Goal: Navigation & Orientation: Find specific page/section

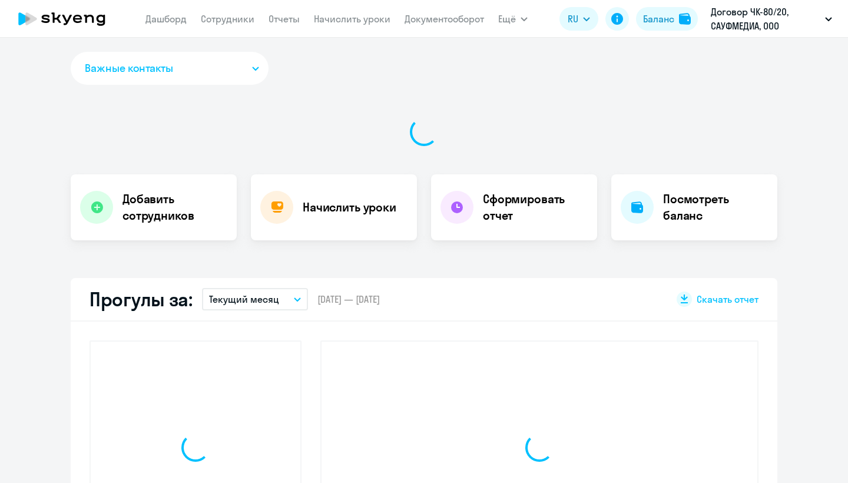
select select "30"
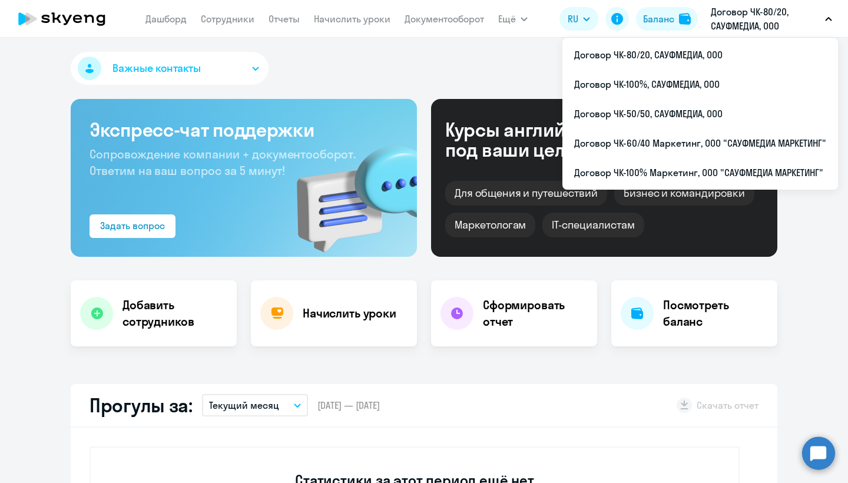
click at [759, 24] on p "Договор ЧК-80/20, САУФМЕДИА, ООО" at bounding box center [766, 19] width 110 height 28
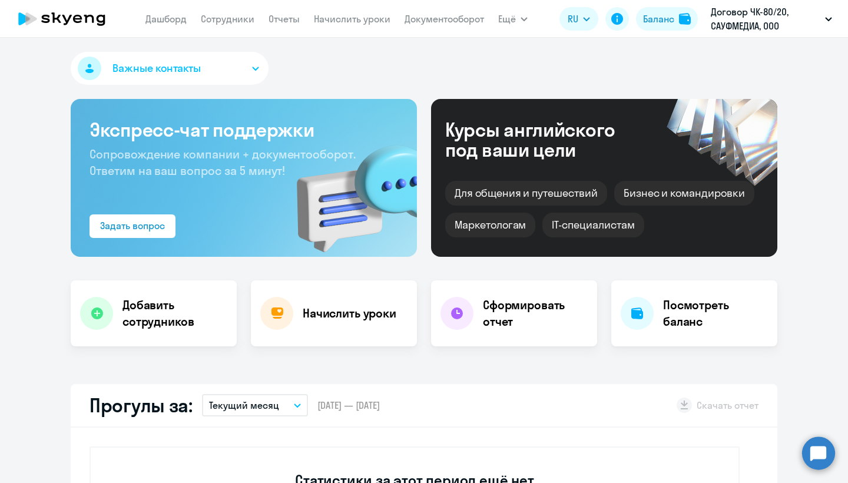
click at [759, 24] on p "Договор ЧК-80/20, САУФМЕДИА, ООО" at bounding box center [766, 19] width 110 height 28
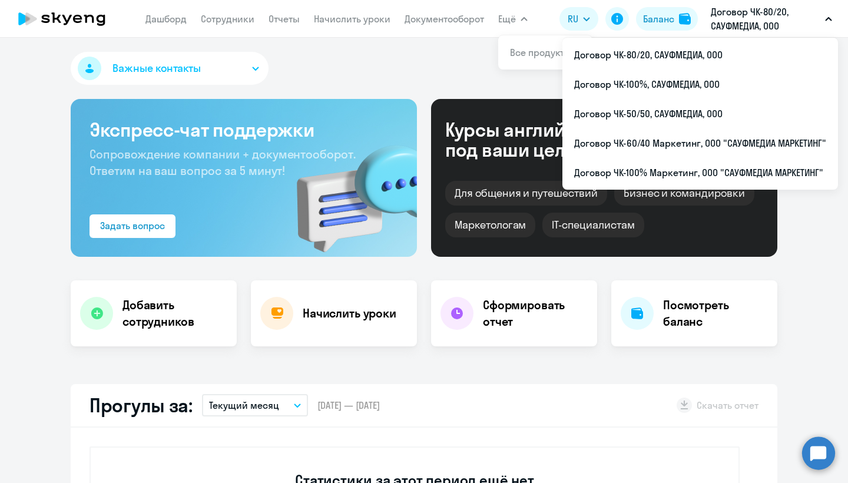
click at [526, 16] on button "Ещё" at bounding box center [512, 19] width 29 height 24
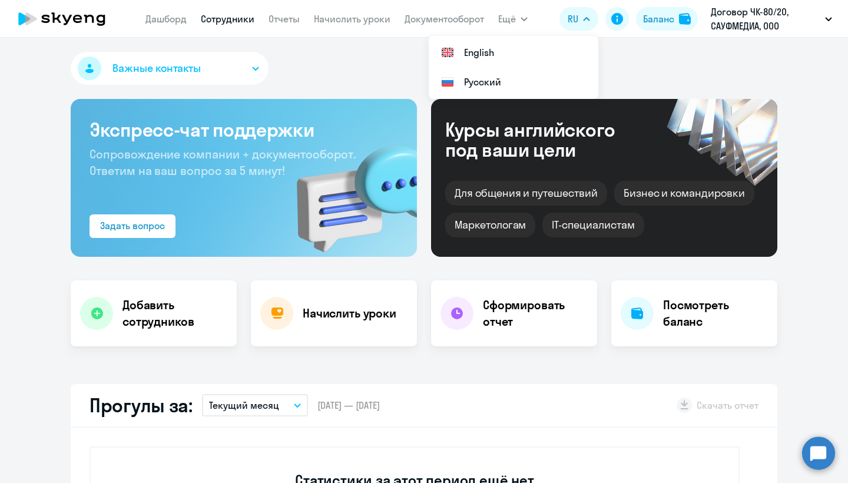
click at [220, 21] on link "Сотрудники" at bounding box center [228, 19] width 54 height 12
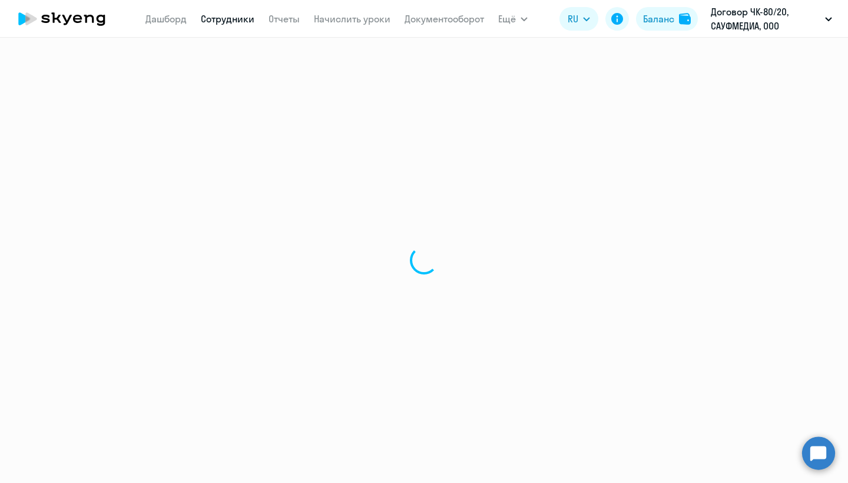
select select "30"
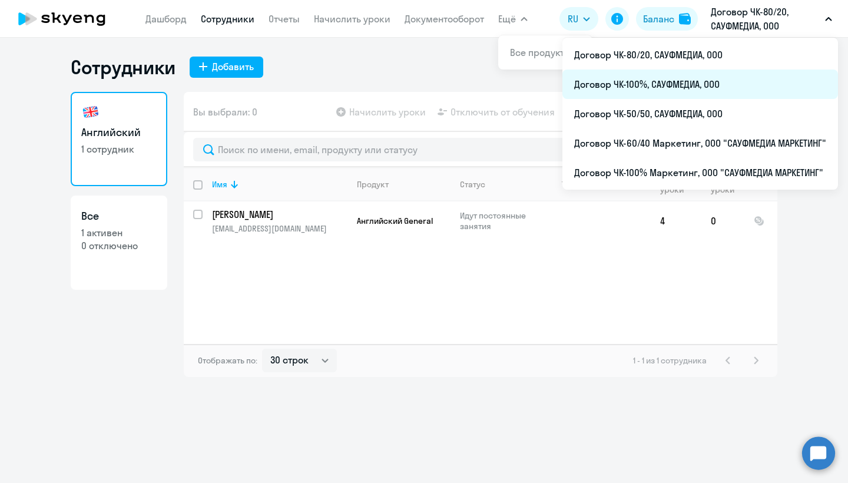
click at [706, 87] on li "Договор ЧК-100%, САУФМЕДИА, ООО" at bounding box center [701, 84] width 276 height 29
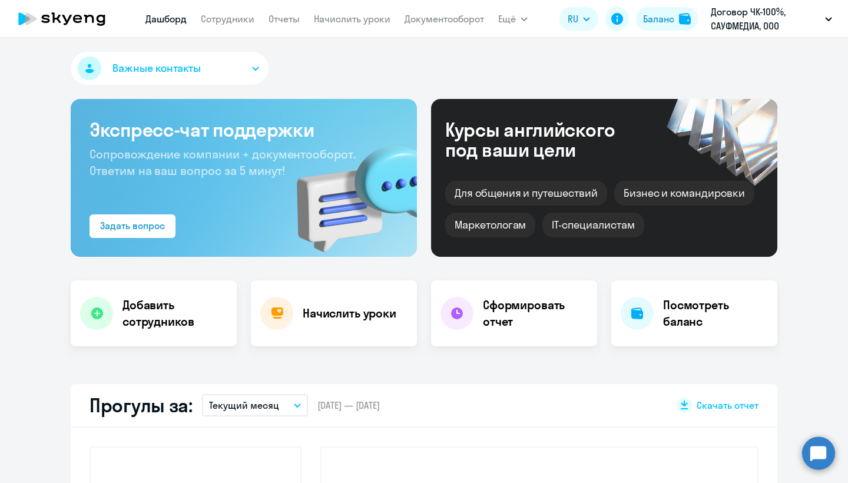
select select "30"
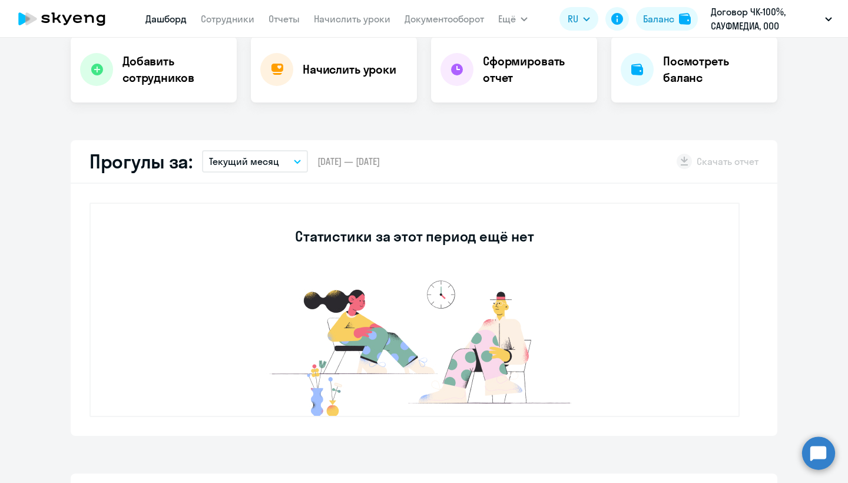
scroll to position [250, 0]
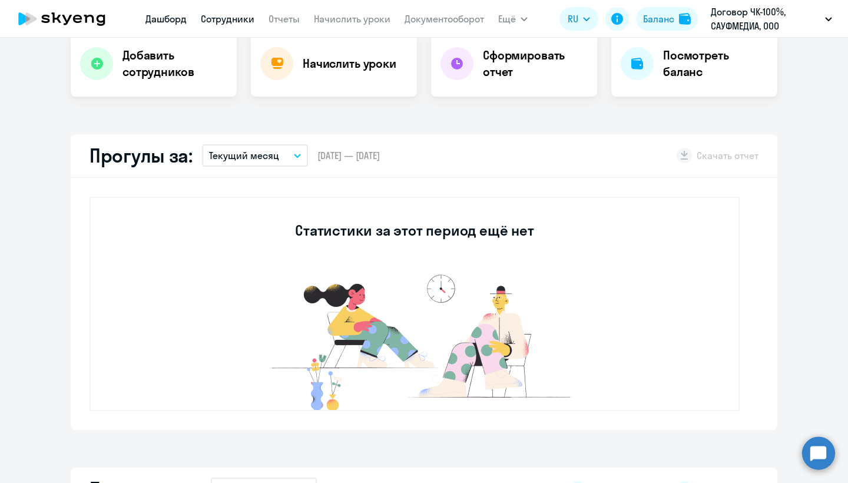
click at [250, 16] on link "Сотрудники" at bounding box center [228, 19] width 54 height 12
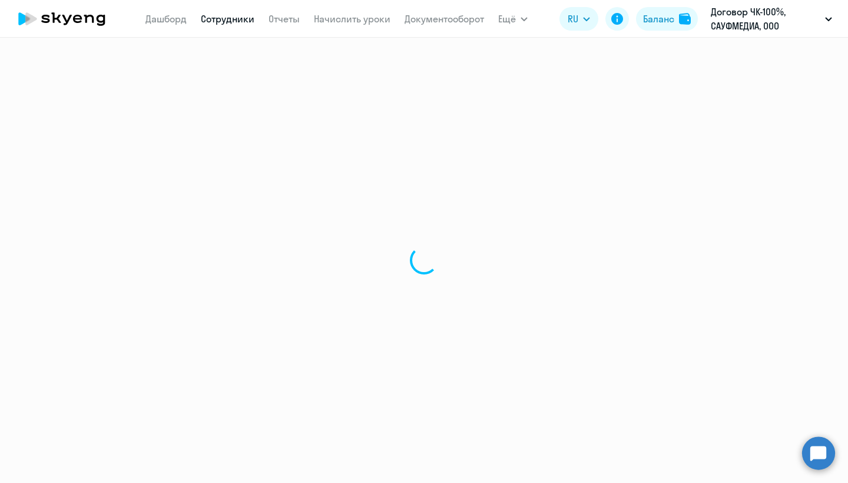
select select "30"
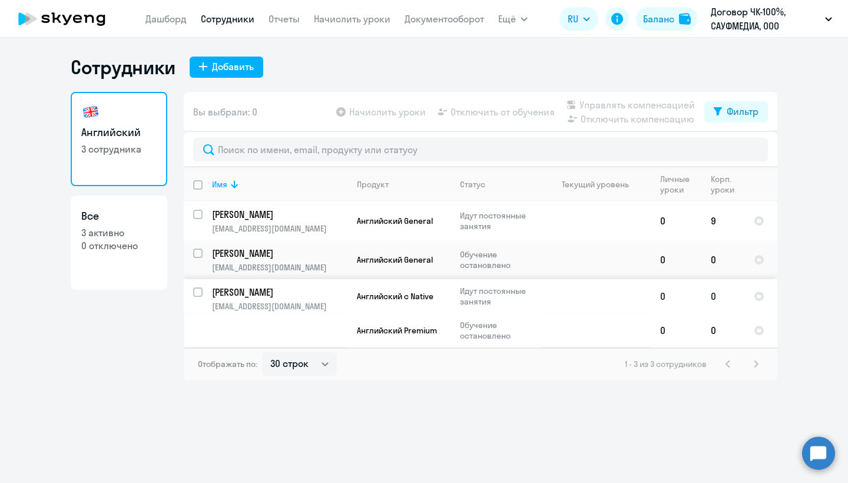
click at [196, 290] on input "select row 22323630" at bounding box center [205, 300] width 24 height 24
checkbox input "true"
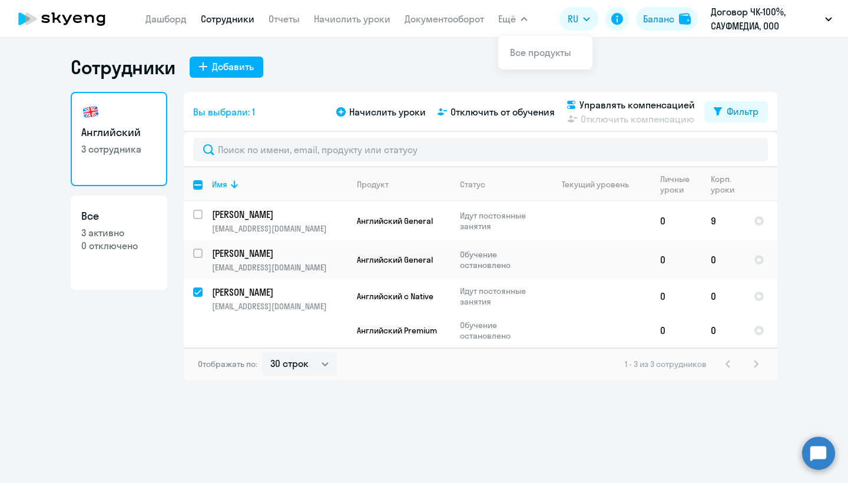
click at [524, 19] on icon "button" at bounding box center [524, 19] width 7 height 4
click at [516, 19] on button "Ещё" at bounding box center [512, 19] width 29 height 24
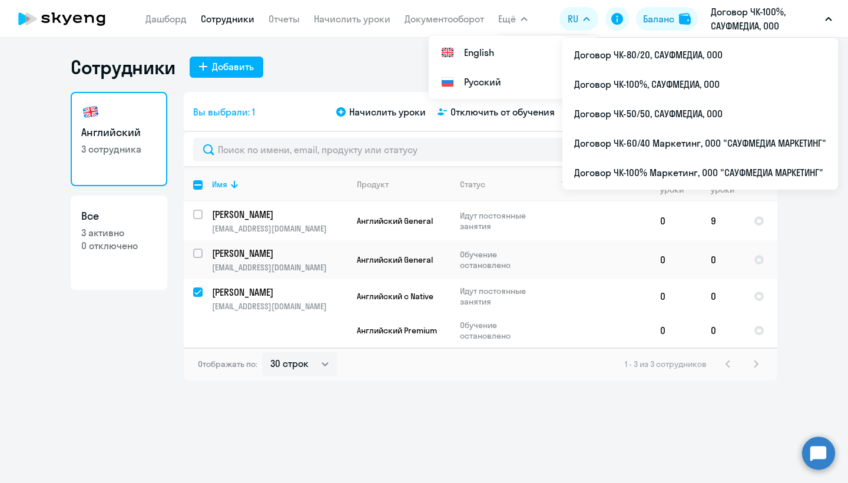
click at [755, 14] on p "Договор ЧК-100%, САУФМЕДИА, ООО" at bounding box center [766, 19] width 110 height 28
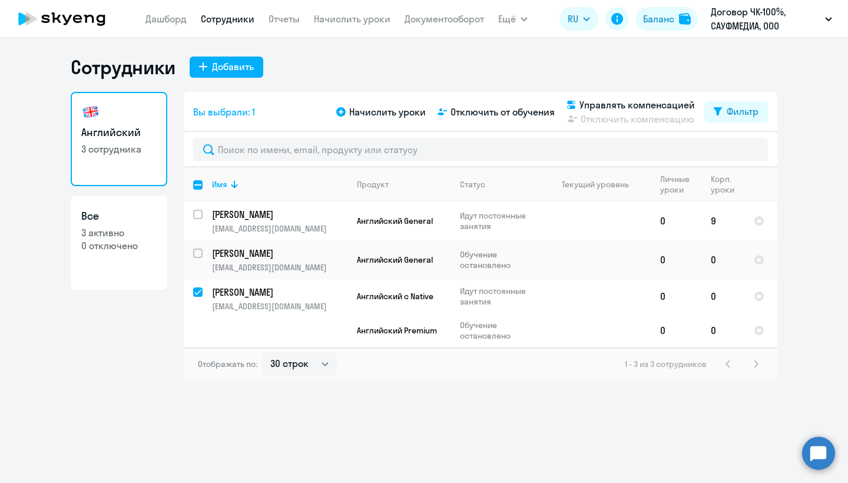
click at [755, 14] on p "Договор ЧК-100%, САУФМЕДИА, ООО" at bounding box center [766, 19] width 110 height 28
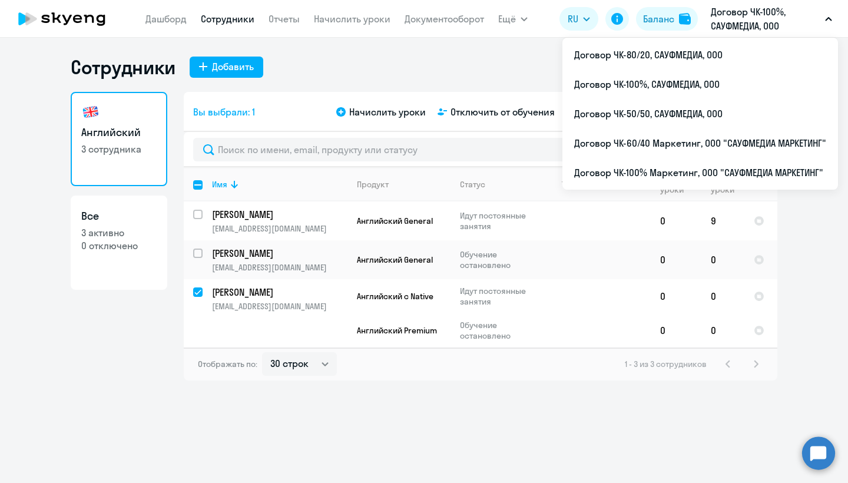
click at [497, 88] on div "Сотрудники Добавить Английский 3 сотрудника Все 3 активно 0 отключено Вы выбрал…" at bounding box center [424, 217] width 707 height 325
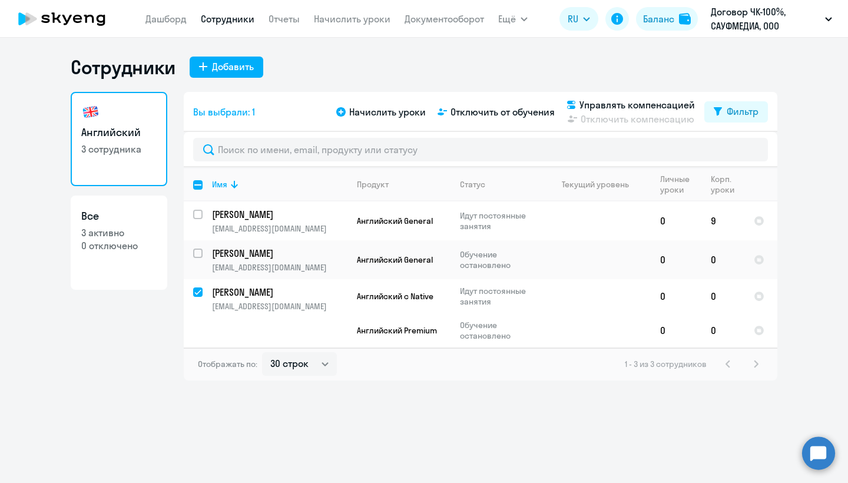
click at [62, 22] on icon at bounding box center [62, 18] width 104 height 29
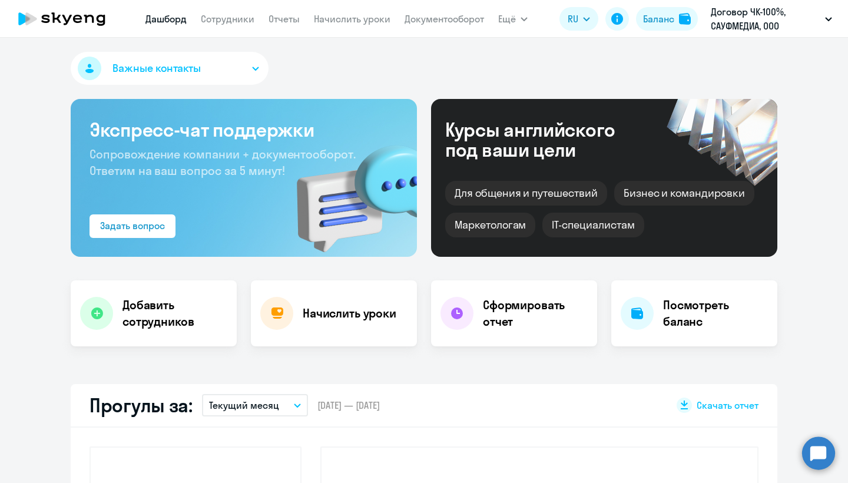
select select "30"
click at [225, 55] on button "Важные контакты" at bounding box center [170, 68] width 198 height 33
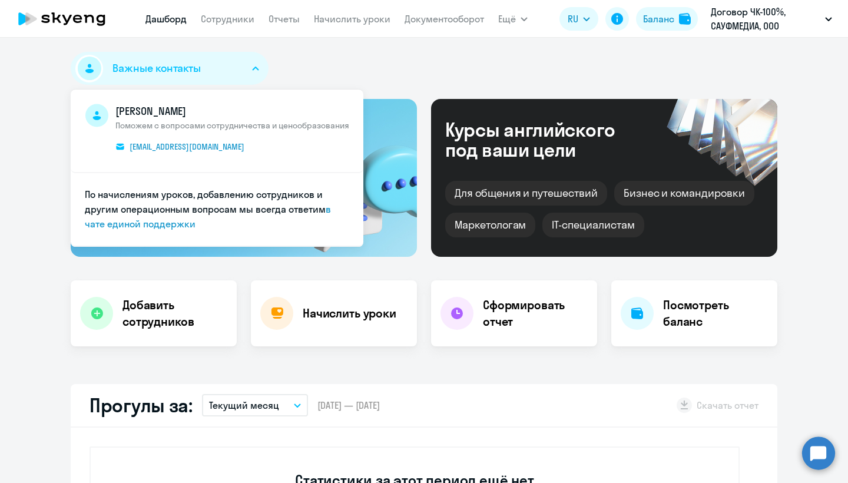
click at [290, 60] on div "Важные контакты [PERSON_NAME] Поможем с вопросами сотрудничества и ценообразова…" at bounding box center [424, 71] width 707 height 38
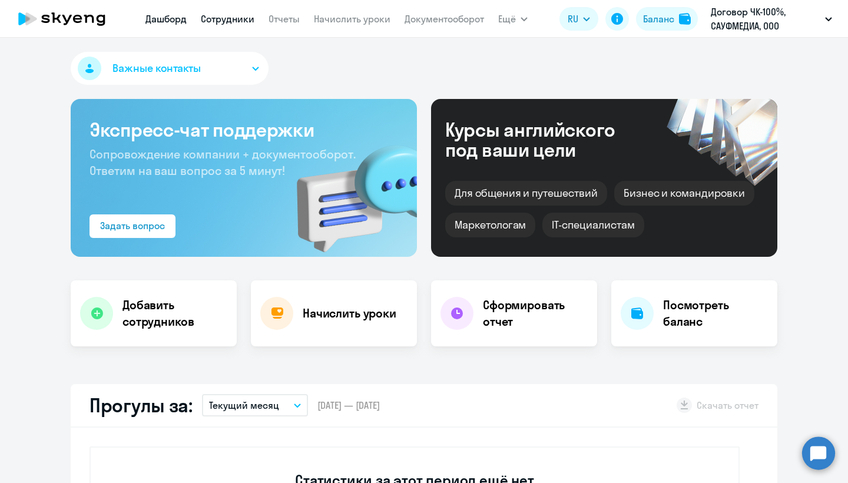
click at [212, 15] on link "Сотрудники" at bounding box center [228, 19] width 54 height 12
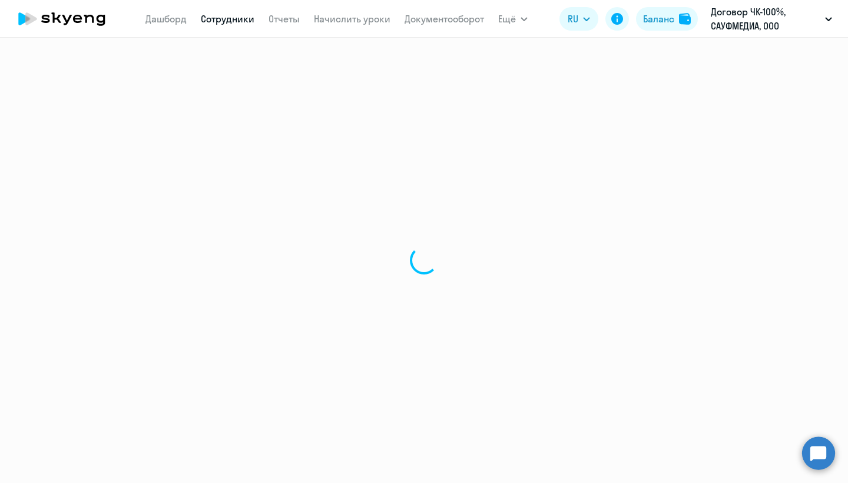
select select "30"
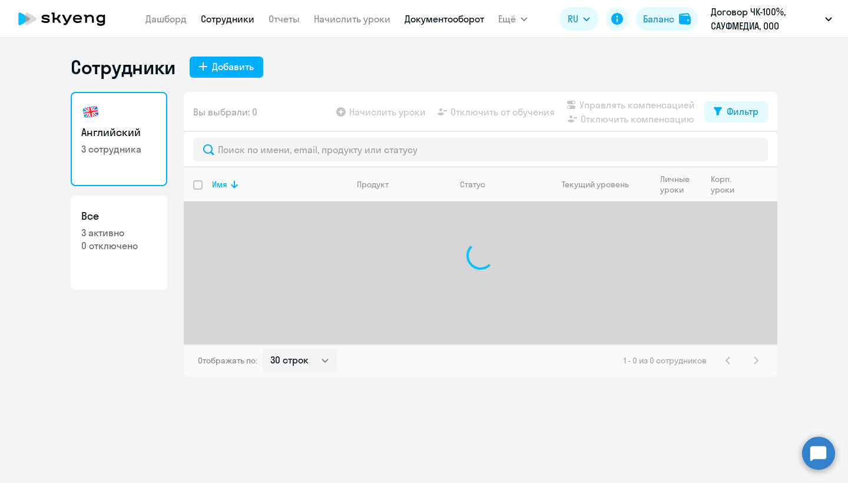
click at [453, 16] on link "Документооборот" at bounding box center [445, 19] width 80 height 12
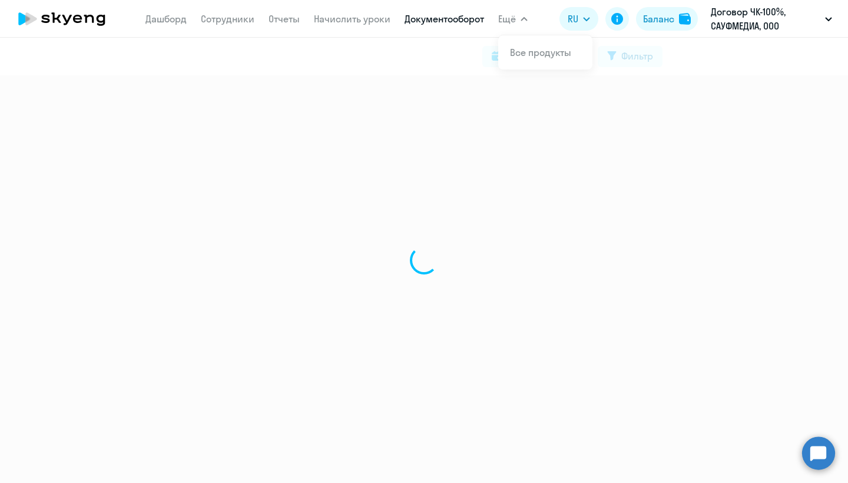
click at [526, 22] on button "Ещё" at bounding box center [512, 19] width 29 height 24
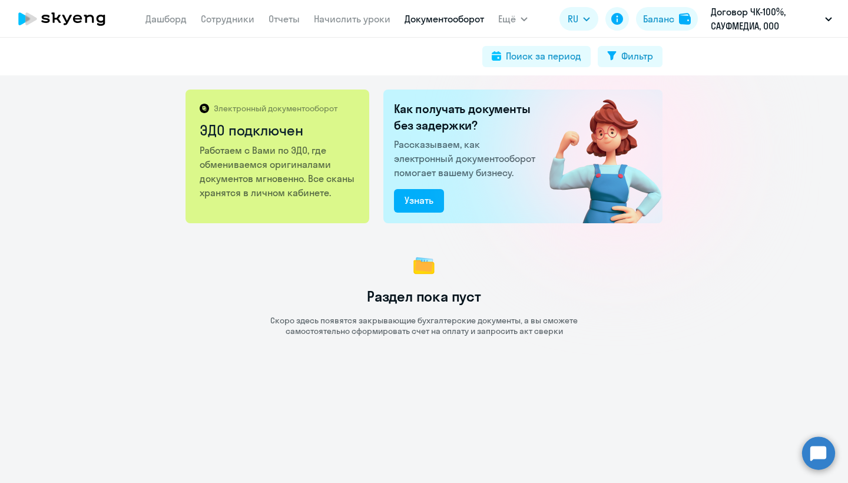
click at [523, 22] on button "Ещё" at bounding box center [512, 19] width 29 height 24
click at [509, 19] on span "Ещё" at bounding box center [507, 19] width 18 height 14
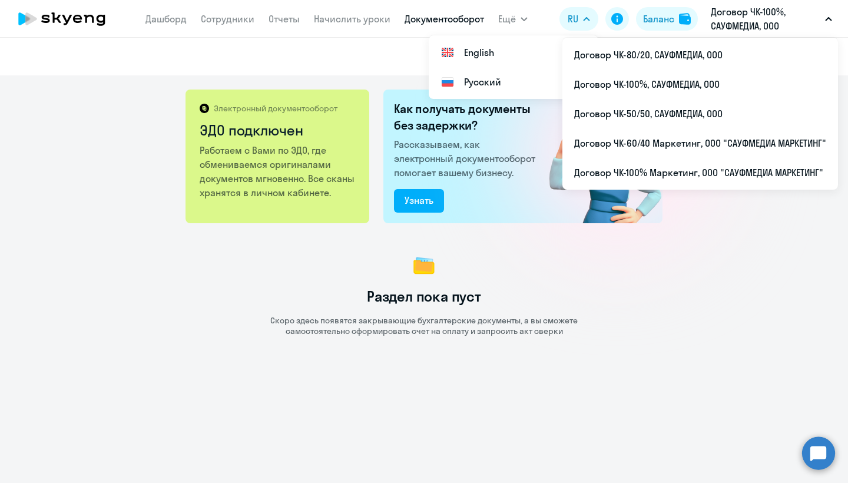
click at [745, 27] on p "Договор ЧК-100%, САУФМЕДИА, ООО" at bounding box center [766, 19] width 110 height 28
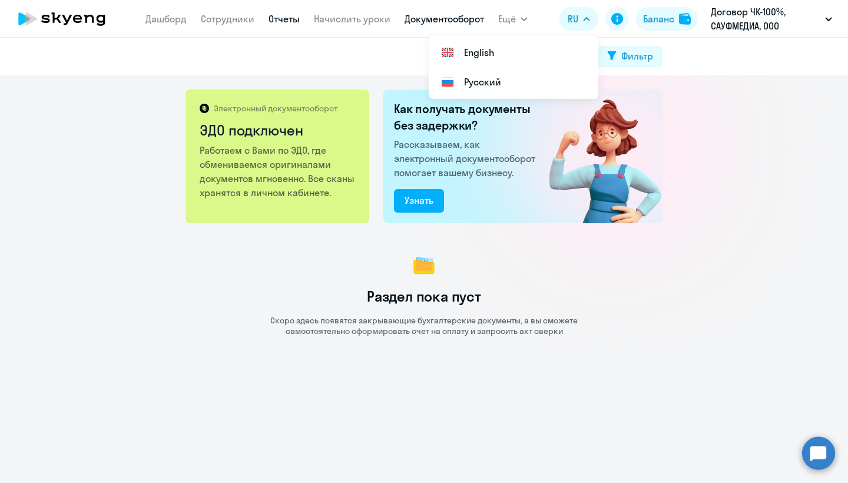
click at [275, 16] on link "Отчеты" at bounding box center [284, 19] width 31 height 12
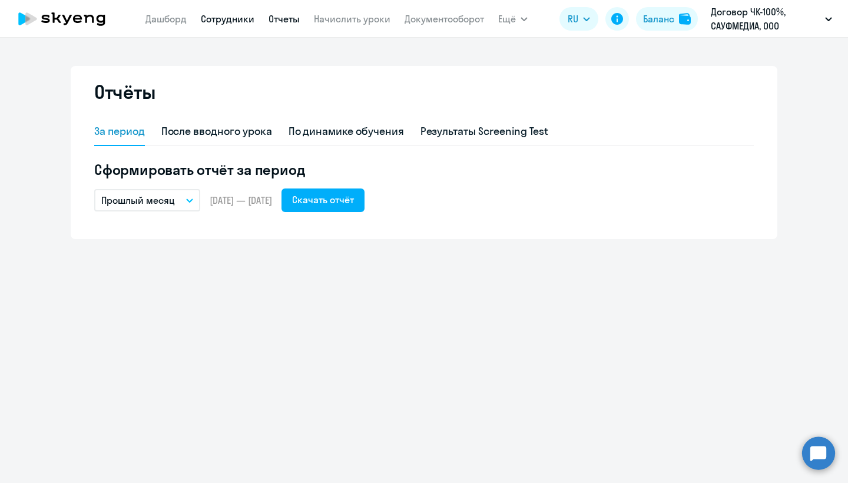
click at [212, 15] on link "Сотрудники" at bounding box center [228, 19] width 54 height 12
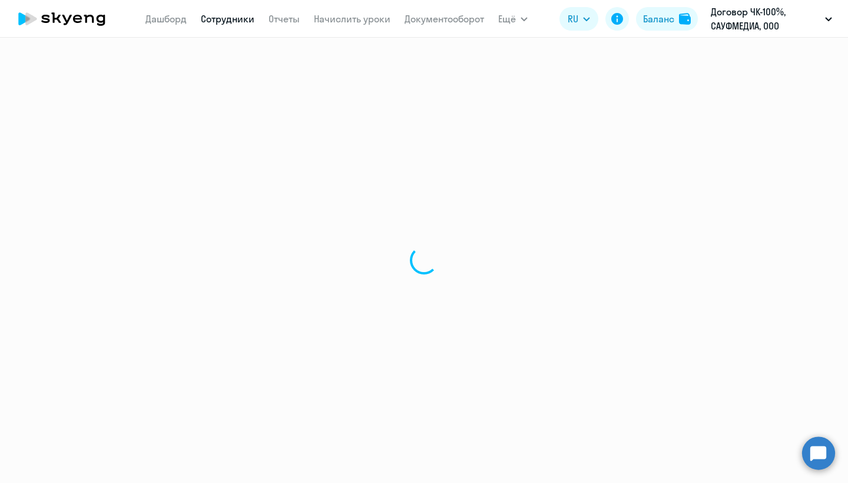
select select "30"
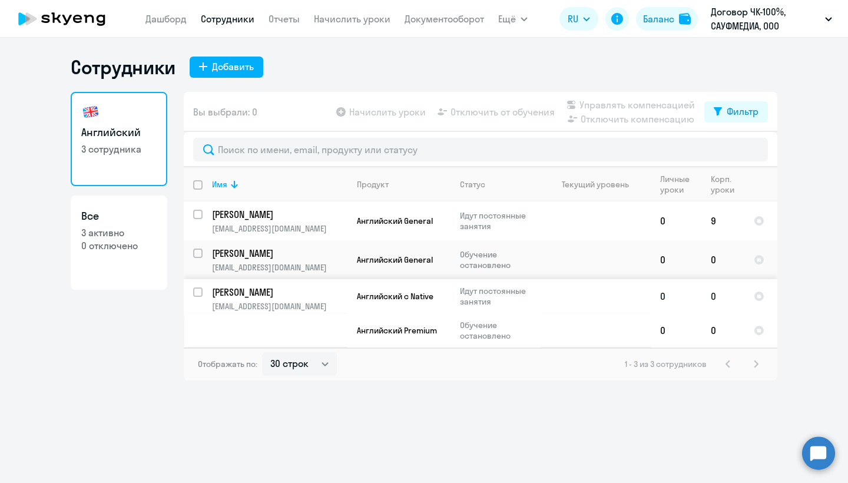
click at [204, 293] on td "Bykovskiy [PERSON_NAME] [PERSON_NAME][EMAIL_ADDRESS][DOMAIN_NAME]" at bounding box center [275, 313] width 145 height 68
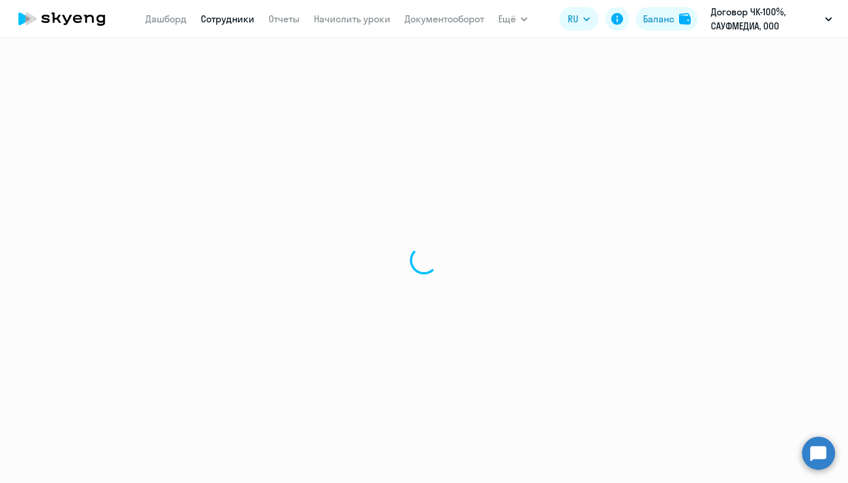
select select "english"
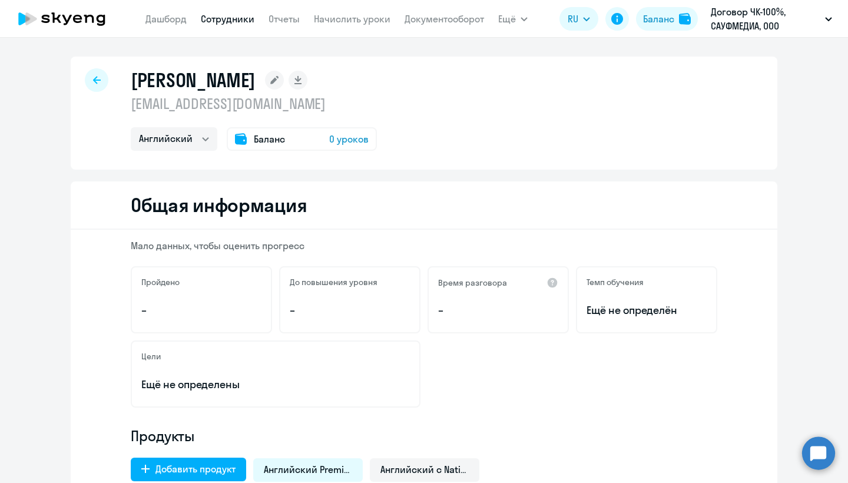
click at [279, 90] on div "[PERSON_NAME]" at bounding box center [254, 80] width 246 height 24
click at [279, 82] on icon at bounding box center [274, 80] width 8 height 8
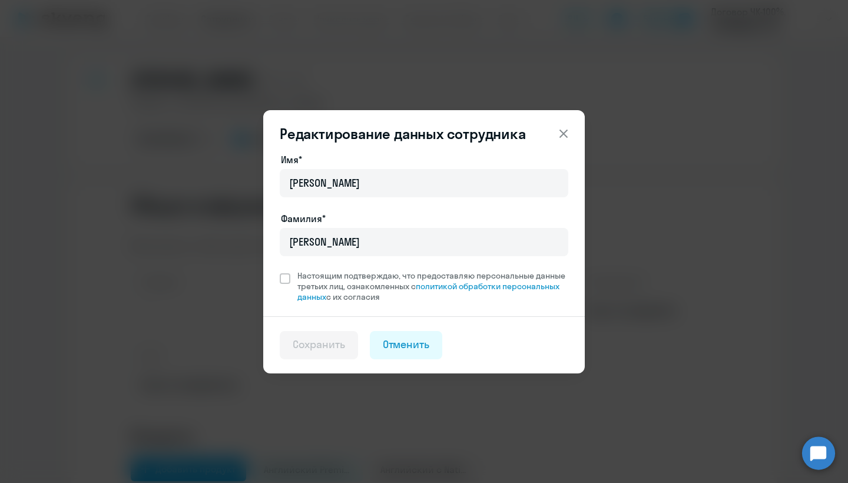
click at [566, 134] on icon at bounding box center [564, 134] width 14 height 14
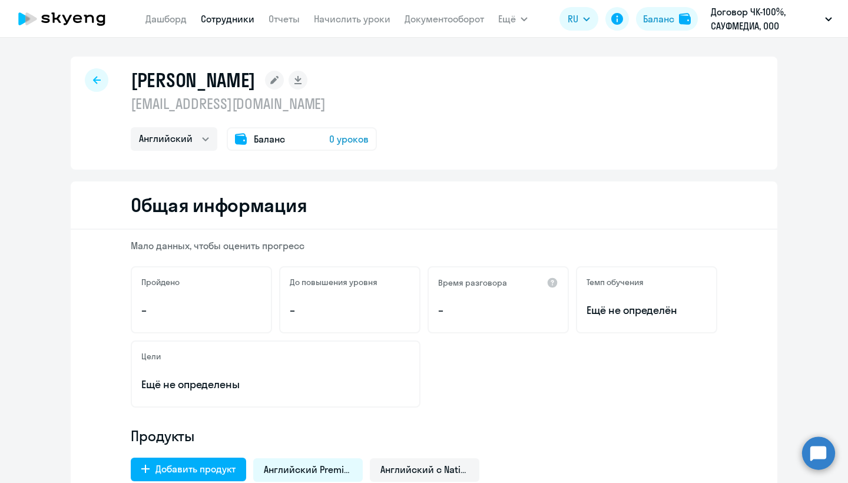
click at [74, 19] on icon at bounding box center [77, 19] width 9 height 8
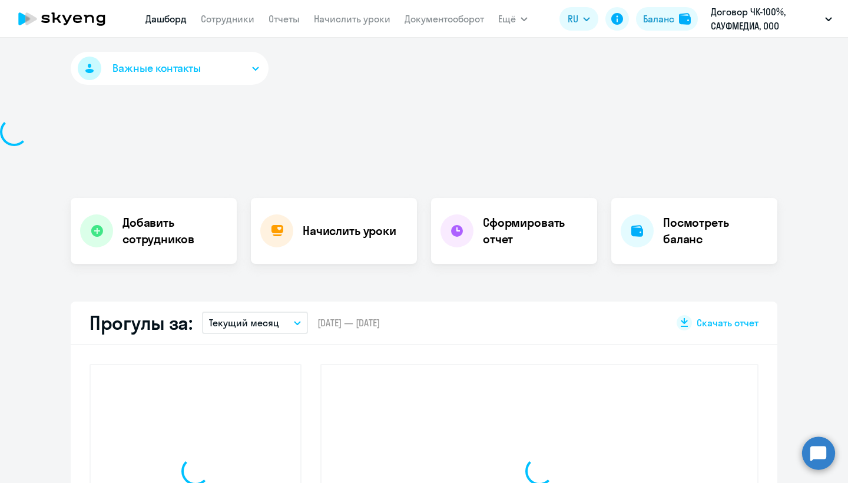
select select "30"
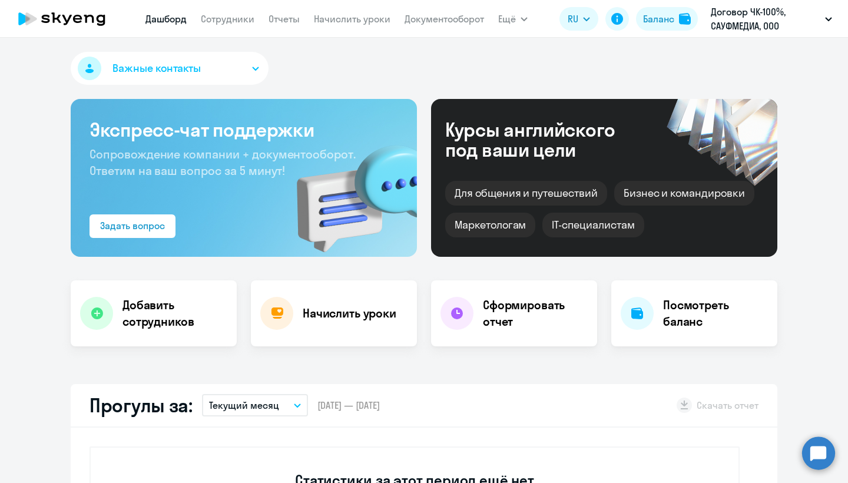
click at [556, 65] on div "Важные контакты" at bounding box center [424, 71] width 707 height 38
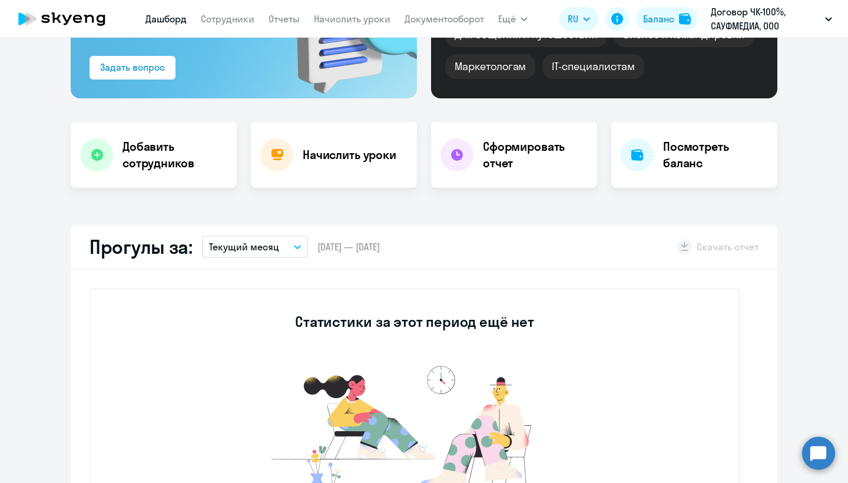
scroll to position [160, 0]
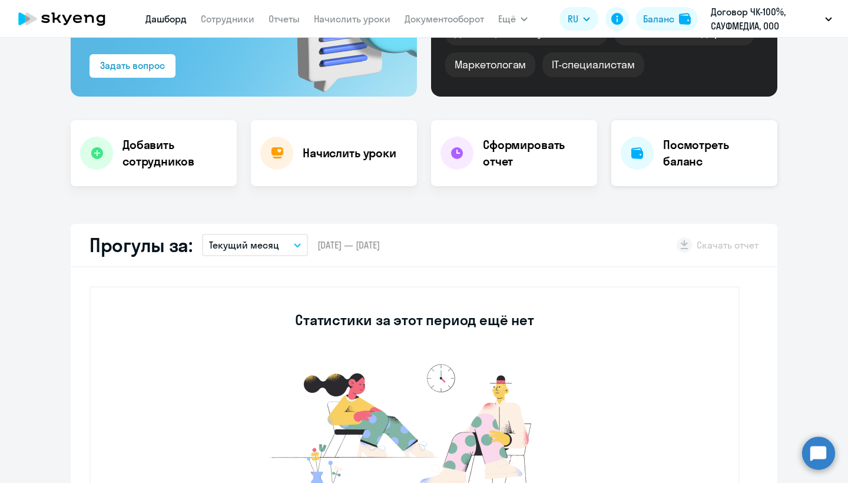
click at [680, 159] on h4 "Посмотреть баланс" at bounding box center [715, 153] width 105 height 33
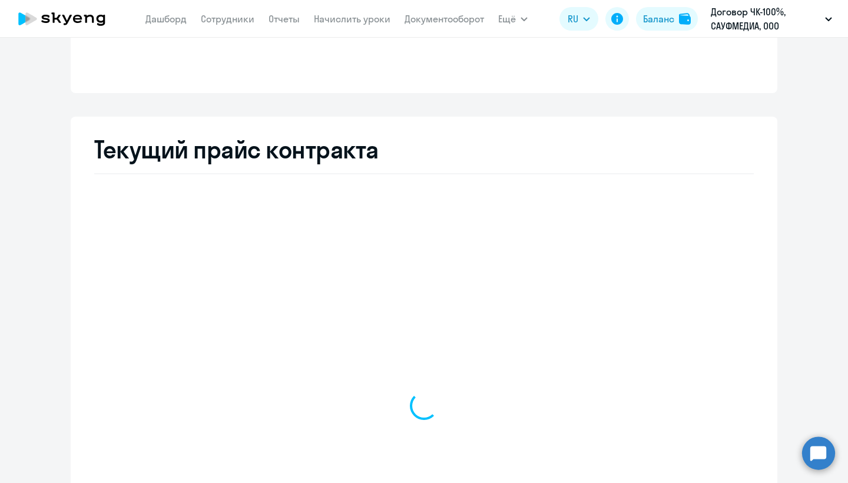
click at [541, 145] on div "Текущий прайс контракта" at bounding box center [424, 382] width 707 height 530
select select "english_adult_not_native_speaker"
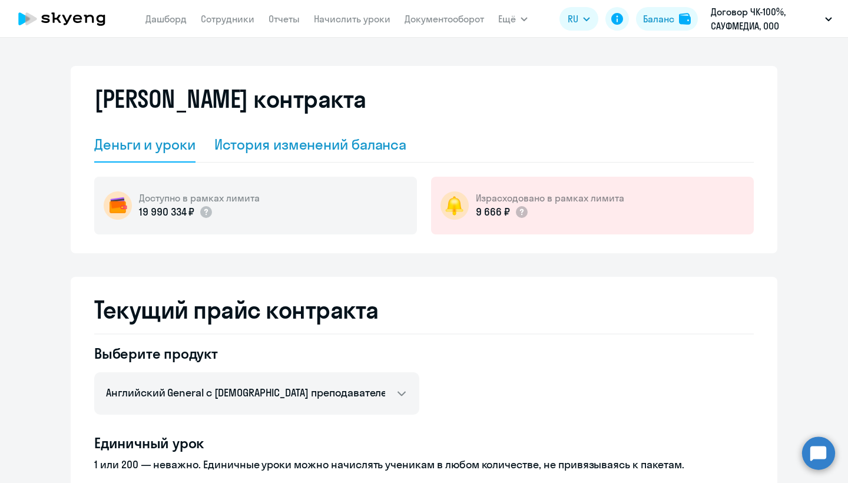
click at [321, 141] on div "История изменений баланса" at bounding box center [310, 144] width 193 height 19
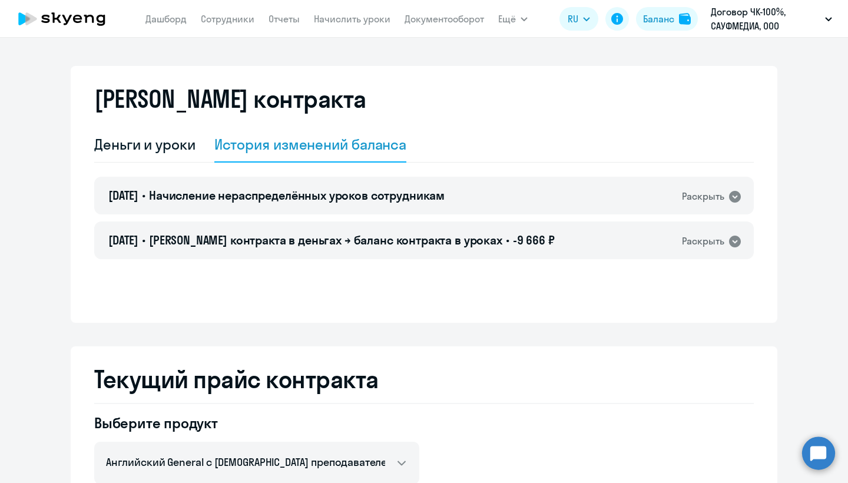
click at [67, 14] on icon at bounding box center [62, 18] width 104 height 29
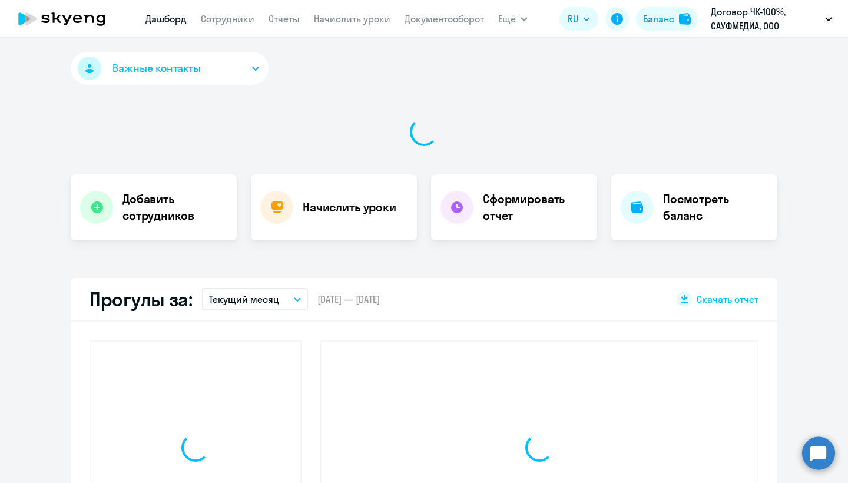
select select "30"
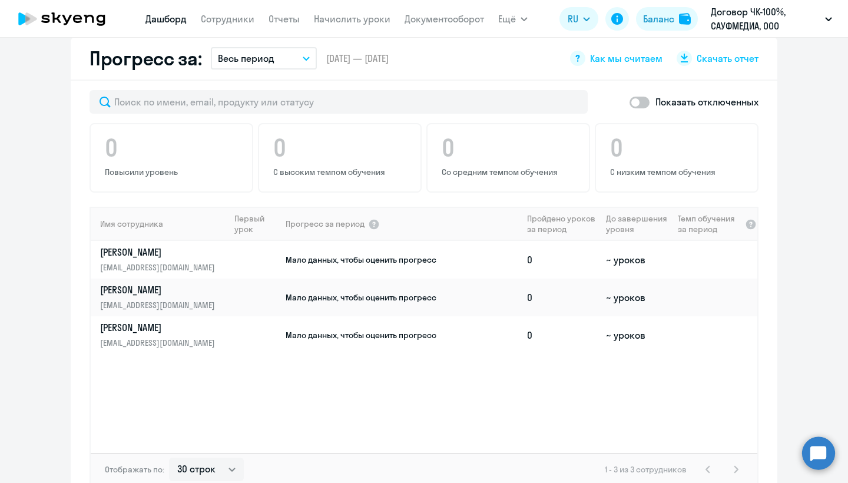
scroll to position [733, 0]
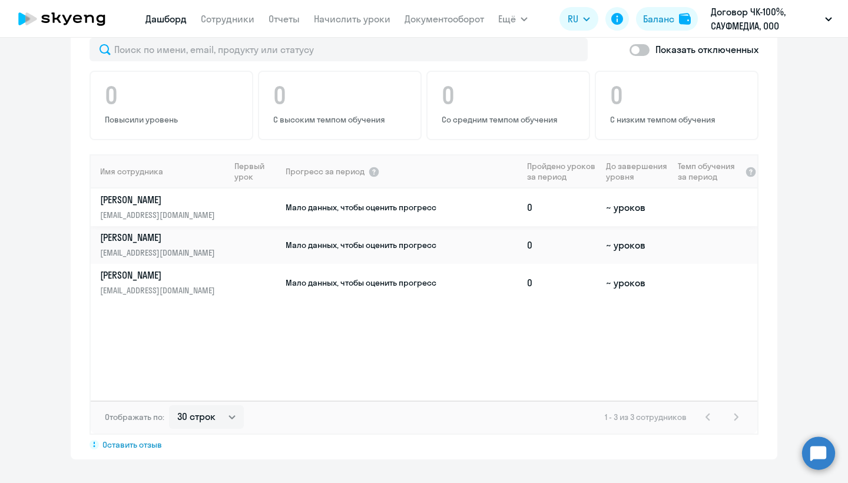
click at [205, 206] on link "Bykovskiy [PERSON_NAME] [PERSON_NAME][EMAIL_ADDRESS][DOMAIN_NAME]" at bounding box center [164, 207] width 129 height 28
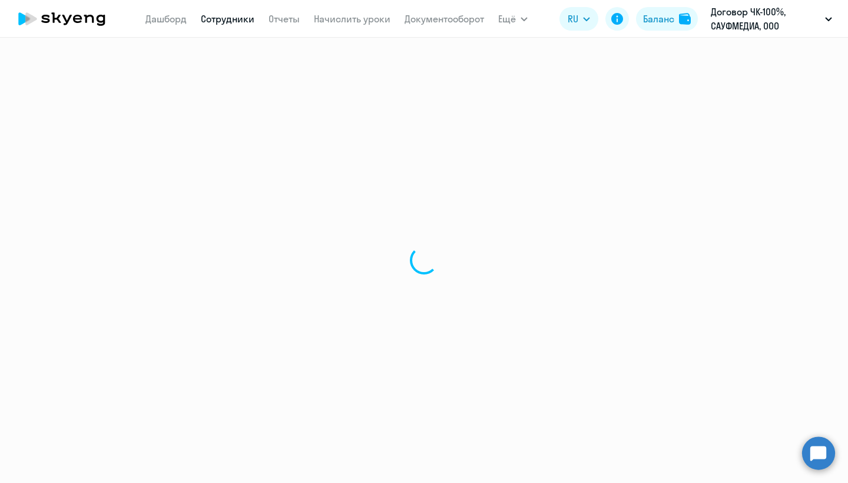
select select "english"
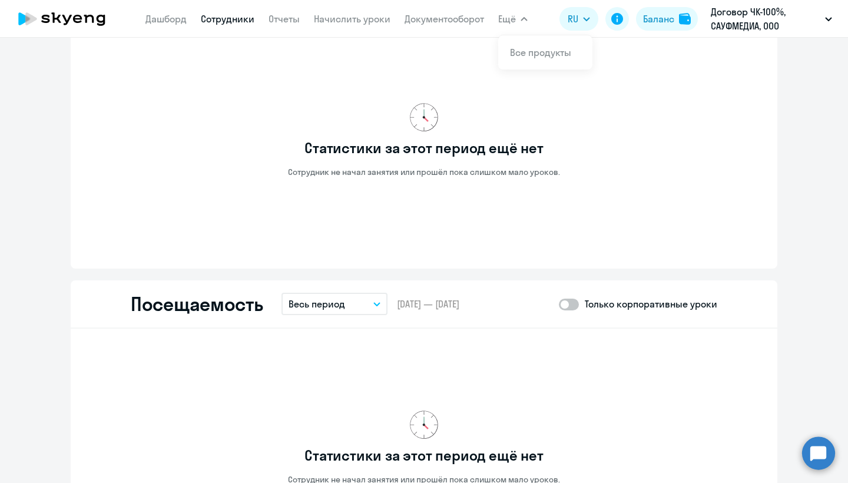
scroll to position [1002, 0]
click at [509, 19] on span "Ещё" at bounding box center [507, 19] width 18 height 14
click at [437, 14] on link "Документооборот" at bounding box center [445, 19] width 80 height 12
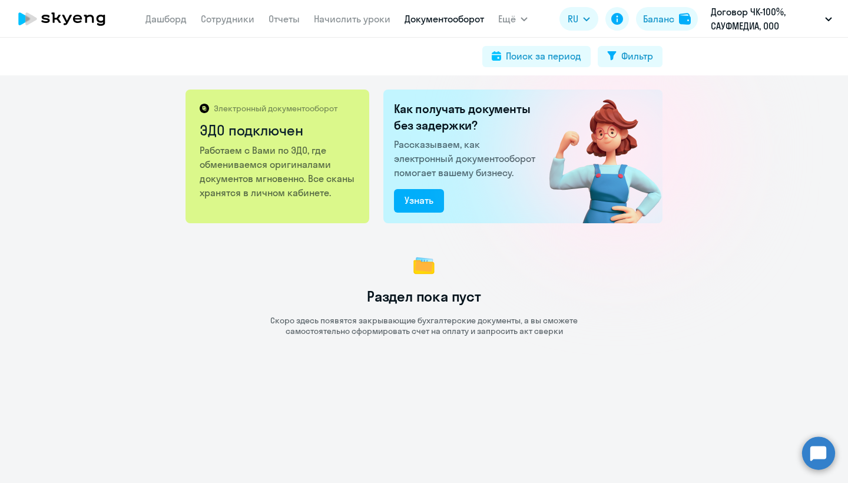
click at [267, 18] on nav "[PERSON_NAME] Отчеты Начислить уроки Документооборот" at bounding box center [315, 19] width 339 height 24
click at [273, 17] on link "Отчеты" at bounding box center [284, 19] width 31 height 12
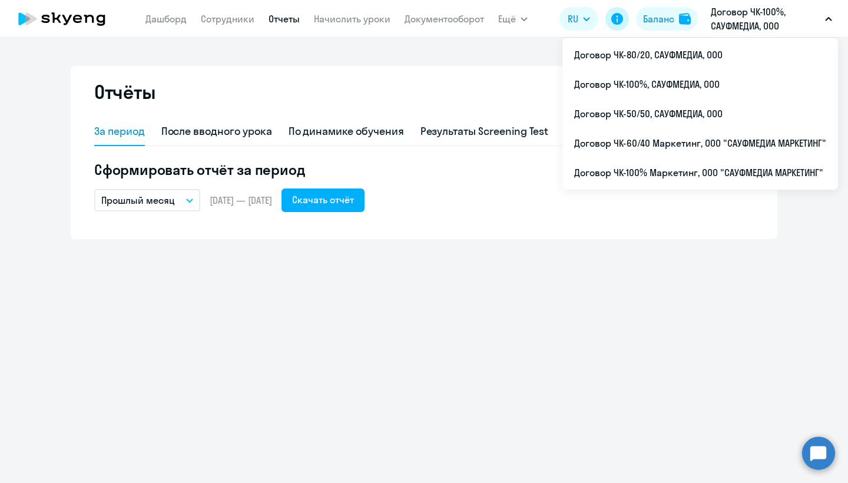
click at [619, 17] on icon at bounding box center [618, 19] width 12 height 12
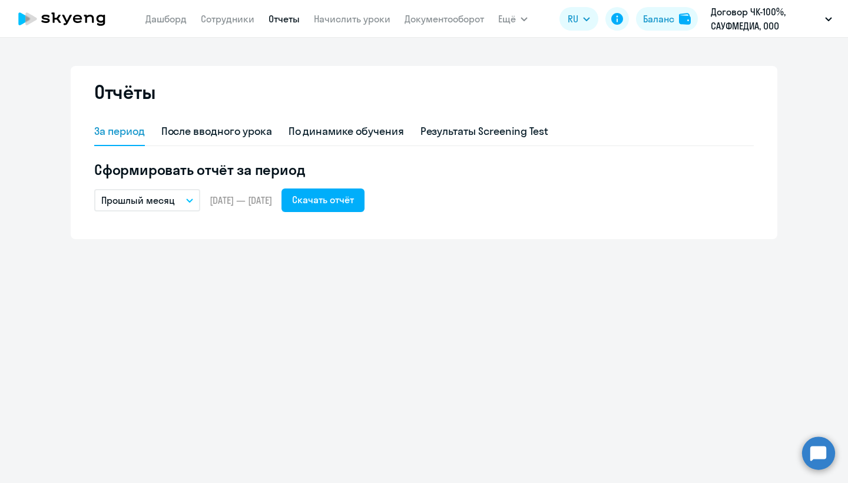
click at [72, 24] on icon at bounding box center [62, 18] width 104 height 29
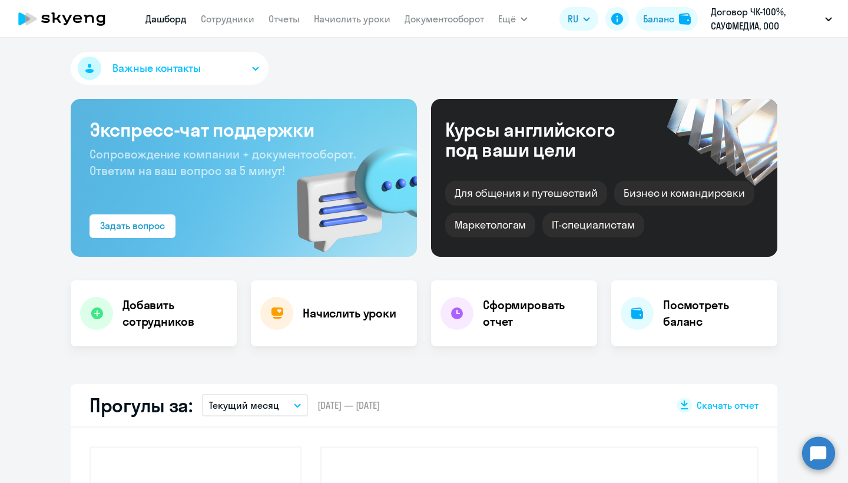
select select "30"
